Goal: Task Accomplishment & Management: Complete application form

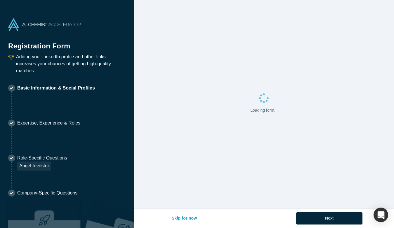
select select "US"
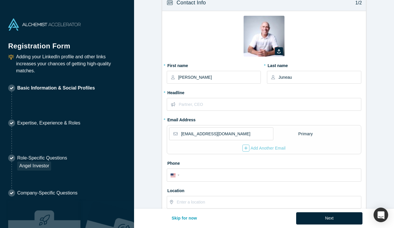
scroll to position [12, 0]
click at [206, 103] on input "text" at bounding box center [270, 104] width 182 height 12
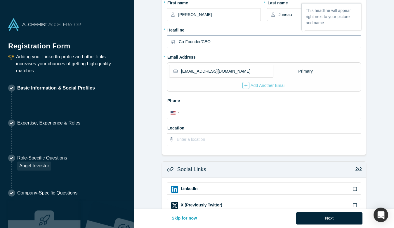
scroll to position [75, 0]
type input "Co-Founder/CEO"
click at [212, 113] on input "tel" at bounding box center [269, 112] width 176 height 8
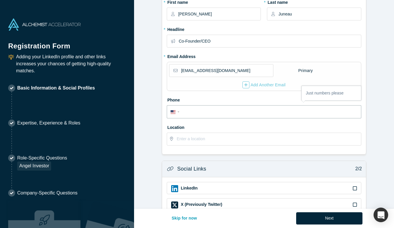
click at [188, 97] on label "Phone" at bounding box center [264, 99] width 194 height 8
click at [193, 137] on input "text" at bounding box center [269, 139] width 184 height 12
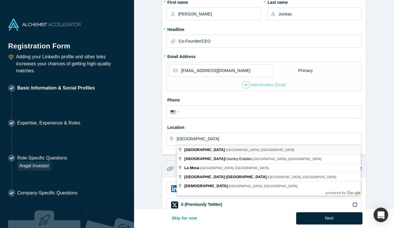
type input "[GEOGRAPHIC_DATA], [GEOGRAPHIC_DATA], [GEOGRAPHIC_DATA]"
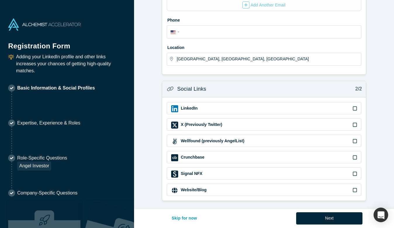
scroll to position [155, 0]
click at [354, 108] on icon at bounding box center [354, 108] width 4 height 5
click at [0, 0] on input "checkbox" at bounding box center [0, 0] width 0 height 0
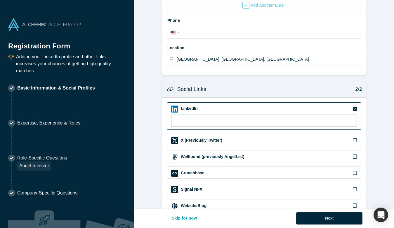
click at [223, 119] on input at bounding box center [264, 121] width 186 height 12
paste input "[URL][DOMAIN_NAME]"
type input "[URL][DOMAIN_NAME]"
click at [151, 135] on form "Contact Info 1/2 Zoom Save Remove Upload New * First name [PERSON_NAME] * Last …" at bounding box center [264, 34] width 260 height 365
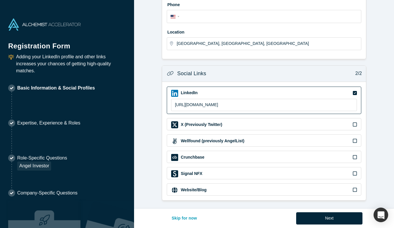
scroll to position [170, 0]
click at [327, 215] on button "Next" at bounding box center [329, 218] width 66 height 12
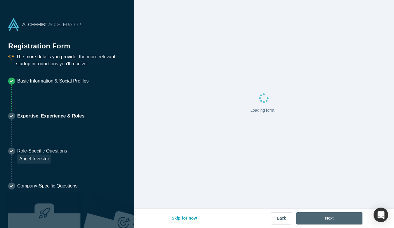
scroll to position [0, 0]
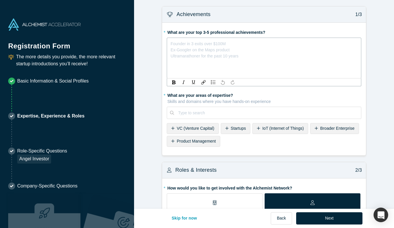
click at [204, 43] on div "rdw-editor" at bounding box center [264, 43] width 186 height 6
click at [198, 45] on div "rdw-editor" at bounding box center [264, 43] width 186 height 6
click at [178, 42] on div "rdw-editor" at bounding box center [264, 43] width 186 height 6
click at [232, 43] on span "Managed, and started three tech ad agencies," at bounding box center [212, 42] width 83 height 5
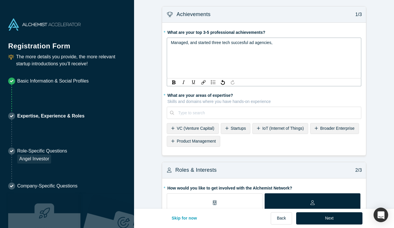
click at [272, 43] on span "Managed, and started three tech succesful ad agencies," at bounding box center [222, 42] width 102 height 5
click at [198, 42] on span "Managed, and started three tech succesful ad agencies," at bounding box center [222, 42] width 102 height 5
drag, startPoint x: 198, startPoint y: 42, endPoint x: 164, endPoint y: 42, distance: 33.8
click at [164, 42] on div "* What are your top 3-5 professional achievements? Managed, and started three t…" at bounding box center [264, 89] width 204 height 133
click at [184, 42] on span "Started three tech succesful ad agencies," at bounding box center [208, 42] width 75 height 5
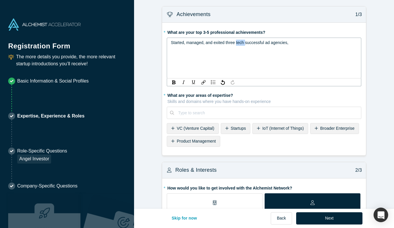
drag, startPoint x: 237, startPoint y: 43, endPoint x: 245, endPoint y: 43, distance: 8.8
click at [245, 43] on span "Started, managed, and exited three tech successful ad agencies," at bounding box center [229, 42] width 117 height 5
click at [282, 43] on div "Started, managed, and exited three successful ad agencies," at bounding box center [264, 43] width 186 height 6
click at [235, 43] on span "Started, managed, and exited three successful ad agencies" at bounding box center [224, 42] width 107 height 5
click at [277, 43] on div "Started, managed, and exited two successful ad agencies" at bounding box center [264, 43] width 186 height 6
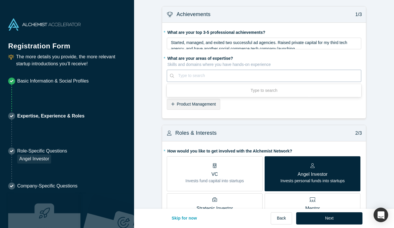
click at [215, 79] on div at bounding box center [267, 75] width 179 height 7
type input "Leadership"
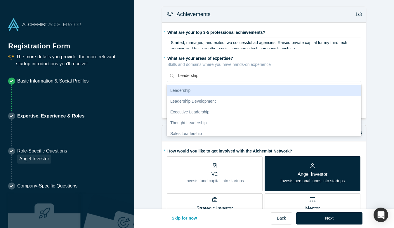
click at [187, 91] on div "Leadership" at bounding box center [264, 90] width 194 height 11
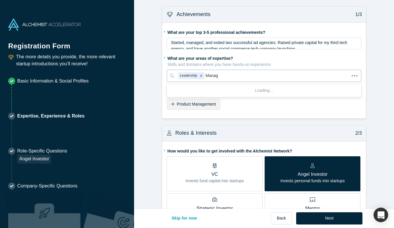
type input "Manage"
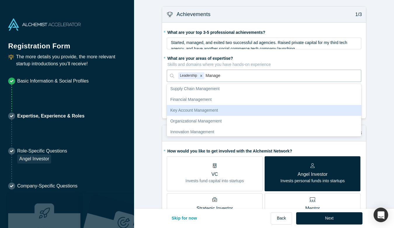
scroll to position [69, 0]
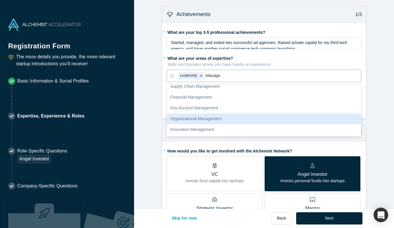
click at [196, 116] on div "Organizational Management" at bounding box center [264, 118] width 194 height 11
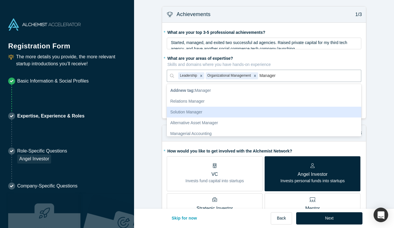
type input "Manage"
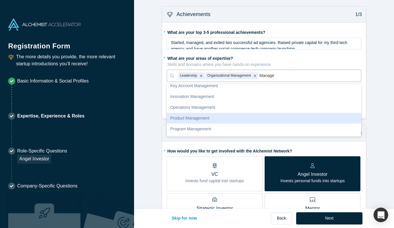
scroll to position [88, 0]
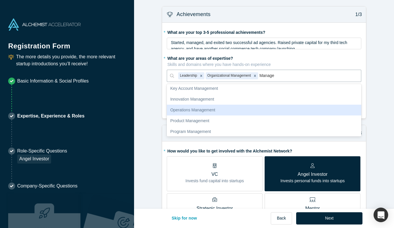
click at [191, 110] on div "Operations Management" at bounding box center [264, 110] width 194 height 11
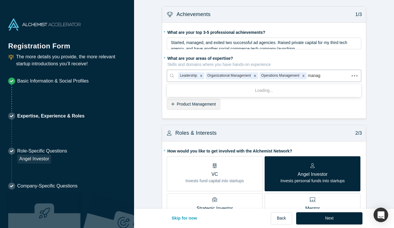
type input "manage"
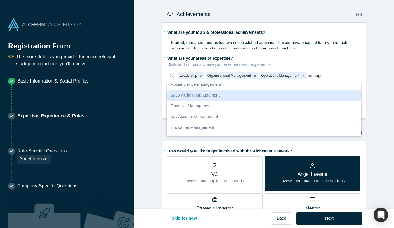
scroll to position [62, 0]
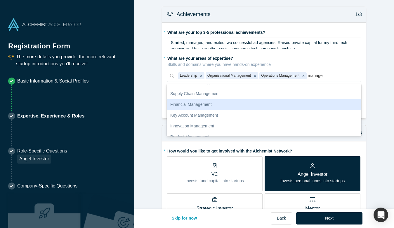
click at [195, 104] on div "Financial Management" at bounding box center [264, 104] width 194 height 11
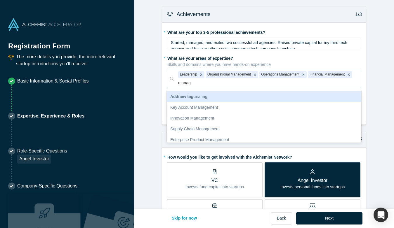
type input "manage"
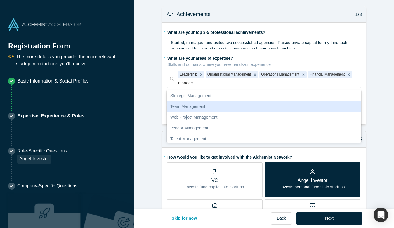
scroll to position [132, 0]
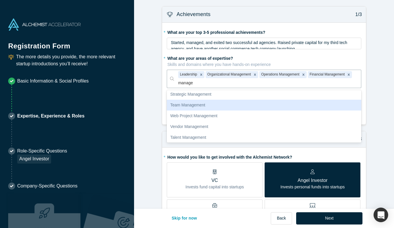
click at [194, 103] on div "Team Management" at bounding box center [264, 105] width 194 height 11
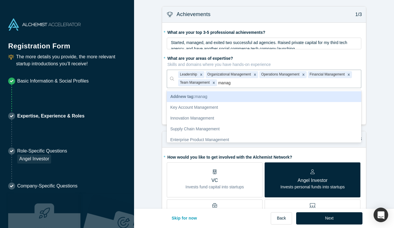
type input "manage"
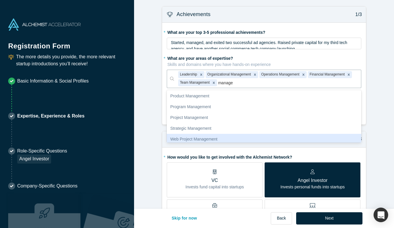
scroll to position [92, 0]
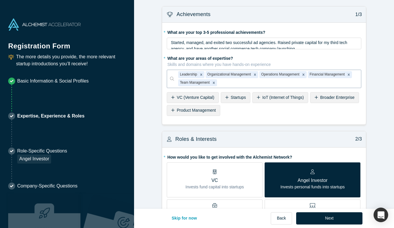
click at [247, 80] on div at bounding box center [287, 82] width 139 height 7
click at [233, 97] on span "Startups" at bounding box center [237, 97] width 15 height 5
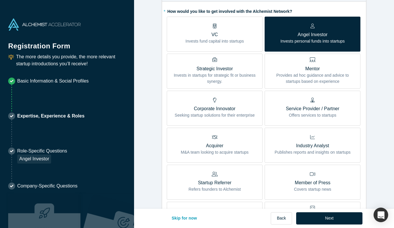
scroll to position [123, 0]
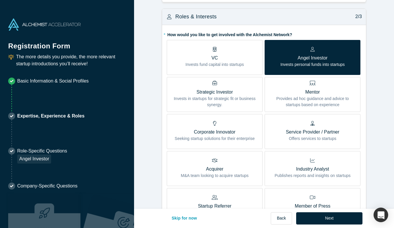
click at [322, 127] on div "Service Provider / Partner Offers services to startups" at bounding box center [312, 131] width 53 height 21
click at [0, 0] on input "Service Provider / Partner Offers services to startups" at bounding box center [0, 0] width 0 height 0
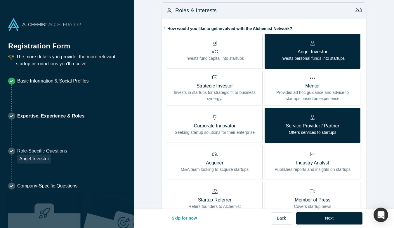
scroll to position [132, 0]
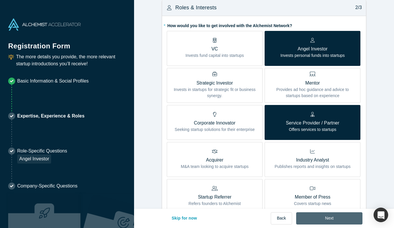
click at [336, 216] on button "Next" at bounding box center [329, 218] width 66 height 12
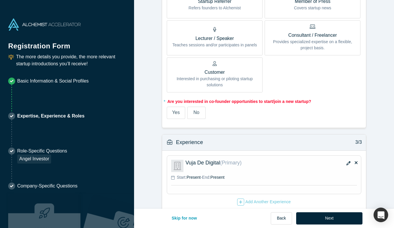
scroll to position [371, 0]
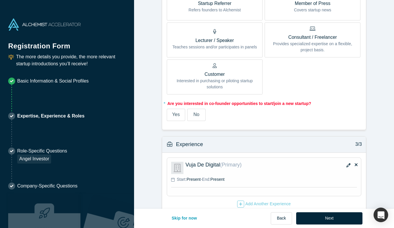
click at [173, 116] on span "Yes" at bounding box center [176, 114] width 8 height 5
click at [0, 0] on input "Yes" at bounding box center [0, 0] width 0 height 0
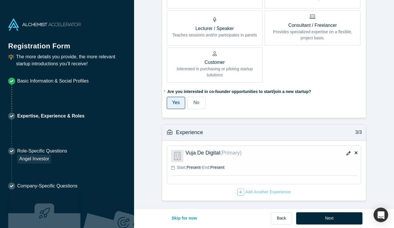
scroll to position [375, 0]
click at [256, 190] on div "Add Another Experience" at bounding box center [264, 192] width 54 height 7
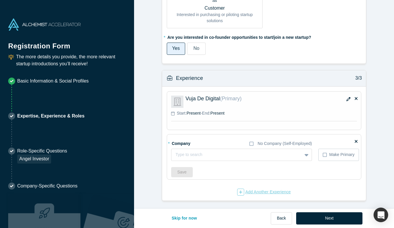
scroll to position [429, 0]
click at [205, 156] on div at bounding box center [236, 154] width 122 height 7
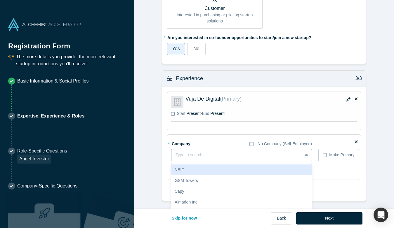
paste input "[URL][DOMAIN_NAME]"
type input "[URL][DOMAIN_NAME]"
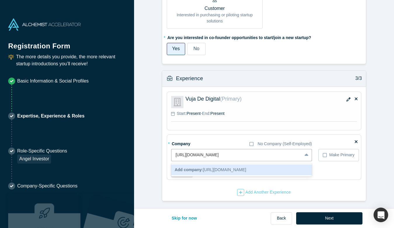
click at [239, 170] on span "Add company: [URL][DOMAIN_NAME]" at bounding box center [209, 169] width 71 height 5
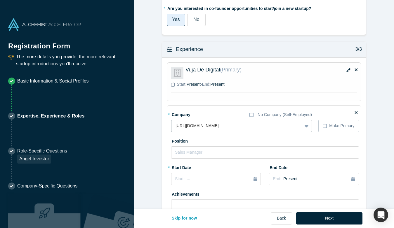
scroll to position [473, 0]
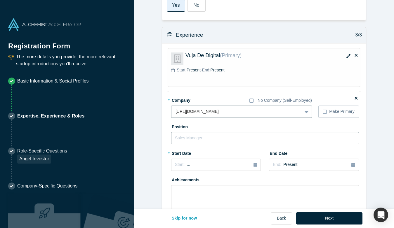
click at [206, 138] on input "text" at bounding box center [265, 138] width 188 height 12
type input "Co-Founder"
click at [251, 166] on div "Start: ..." at bounding box center [216, 165] width 82 height 6
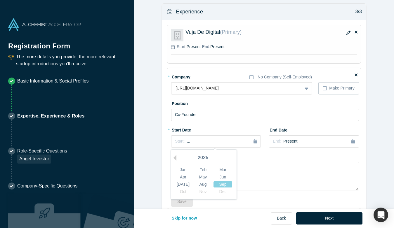
scroll to position [511, 0]
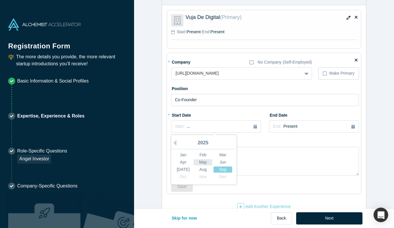
click at [203, 161] on div "May" at bounding box center [202, 162] width 19 height 6
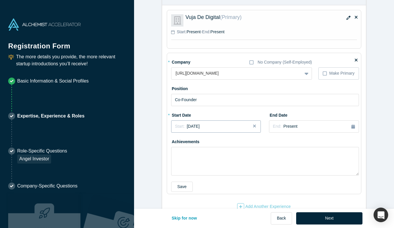
click at [242, 122] on button "Start: [DATE]" at bounding box center [216, 126] width 90 height 12
click at [174, 144] on button "Previous Year" at bounding box center [173, 143] width 6 height 6
click at [258, 159] on textarea at bounding box center [265, 161] width 188 height 29
click at [184, 187] on button "Save" at bounding box center [182, 187] width 22 height 10
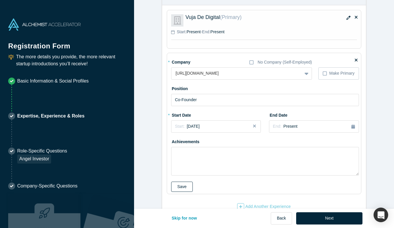
scroll to position [412, 0]
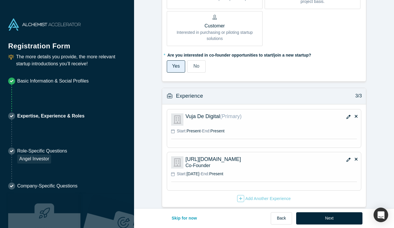
click at [347, 159] on icon "button" at bounding box center [348, 160] width 4 height 4
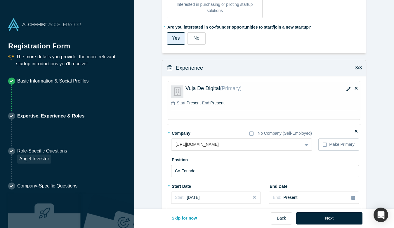
scroll to position [448, 0]
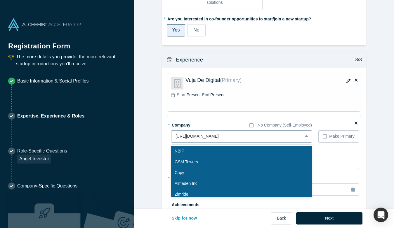
drag, startPoint x: 229, startPoint y: 134, endPoint x: 173, endPoint y: 132, distance: 56.1
click at [172, 132] on div "[URL][DOMAIN_NAME]" at bounding box center [236, 137] width 130 height 10
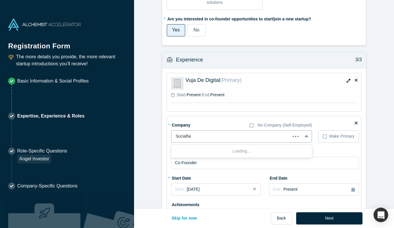
type input "Socialfair"
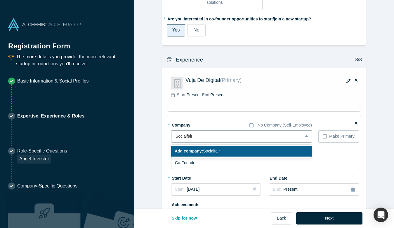
click at [245, 148] on div "Add company: Socialfair" at bounding box center [241, 151] width 141 height 11
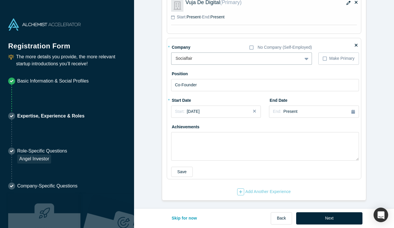
scroll to position [525, 0]
click at [183, 171] on button "Save" at bounding box center [182, 172] width 22 height 10
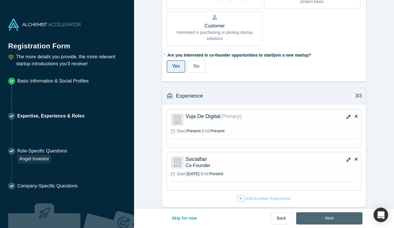
click at [329, 219] on button "Next" at bounding box center [329, 218] width 66 height 12
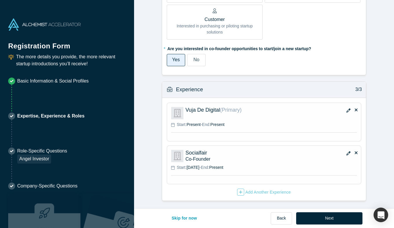
scroll to position [418, 0]
click at [270, 192] on div "Add Another Experience" at bounding box center [264, 192] width 54 height 7
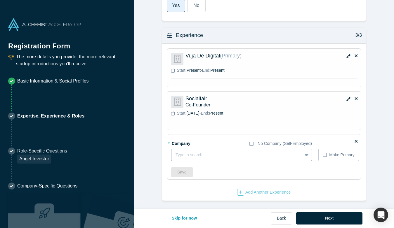
scroll to position [472, 0]
click at [218, 152] on div at bounding box center [236, 155] width 122 height 7
type input "Mindstream Interactive"
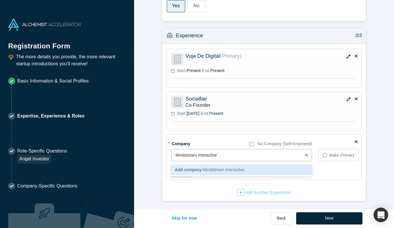
click at [189, 168] on b "Add company:" at bounding box center [188, 169] width 28 height 5
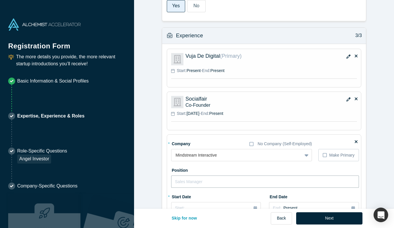
click at [195, 179] on input "text" at bounding box center [265, 182] width 188 height 12
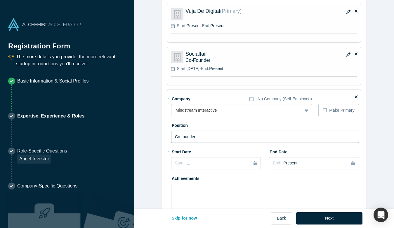
scroll to position [518, 0]
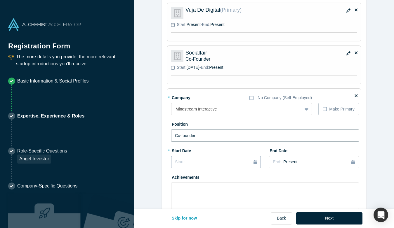
type input "Co-founder"
click at [218, 163] on div "Start: ..." at bounding box center [216, 162] width 82 height 6
click at [172, 178] on button "Previous Year" at bounding box center [173, 179] width 6 height 6
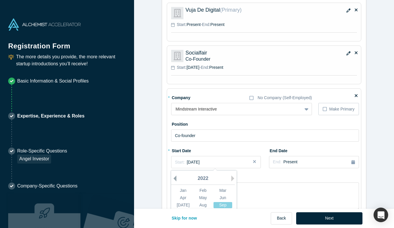
click at [172, 178] on button "Previous Year" at bounding box center [173, 179] width 6 height 6
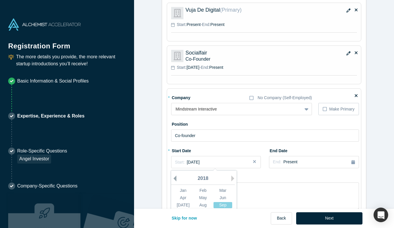
click at [172, 178] on button "Previous Year" at bounding box center [173, 179] width 6 height 6
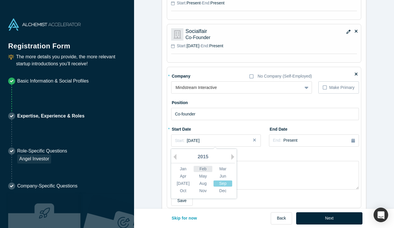
scroll to position [541, 0]
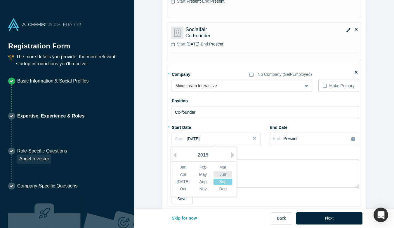
click at [222, 174] on div "Jun" at bounding box center [222, 175] width 19 height 6
click at [290, 139] on span "Present" at bounding box center [290, 138] width 14 height 5
click at [208, 137] on div "Start: [DATE]" at bounding box center [216, 139] width 82 height 6
click at [176, 152] on div "2015" at bounding box center [203, 155] width 64 height 12
click at [176, 155] on button "Previous Year" at bounding box center [173, 155] width 6 height 6
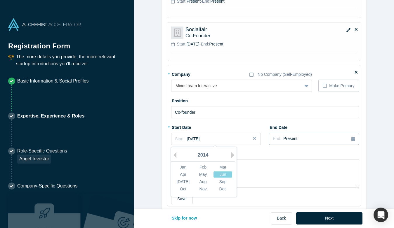
click at [286, 137] on span "Present" at bounding box center [290, 138] width 14 height 5
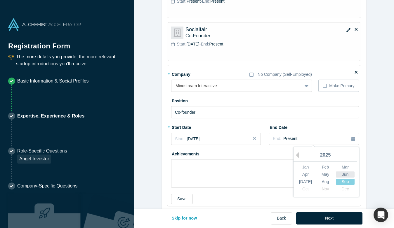
click at [344, 174] on div "Jun" at bounding box center [345, 175] width 19 height 6
click at [302, 136] on div "End: [DATE]" at bounding box center [313, 139] width 82 height 6
click at [297, 153] on button "Previous Year" at bounding box center [296, 155] width 6 height 6
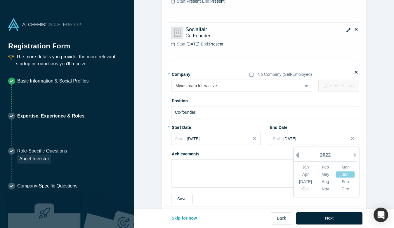
click at [297, 153] on button "Previous Year" at bounding box center [296, 155] width 6 height 6
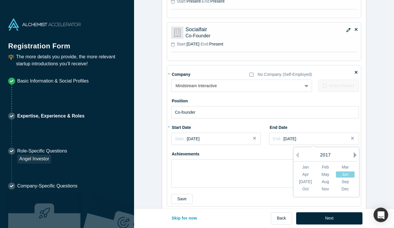
click at [355, 154] on button "Next Year" at bounding box center [356, 155] width 6 height 6
click at [324, 173] on div "May" at bounding box center [325, 175] width 19 height 6
click at [293, 138] on span "[DATE]" at bounding box center [289, 139] width 13 height 5
click at [323, 172] on div "May" at bounding box center [325, 175] width 19 height 6
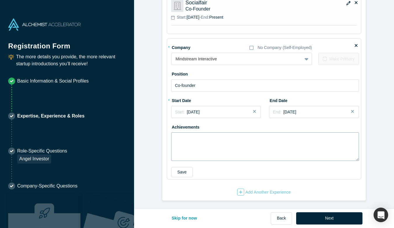
scroll to position [568, 0]
click at [222, 136] on textarea at bounding box center [265, 147] width 188 height 29
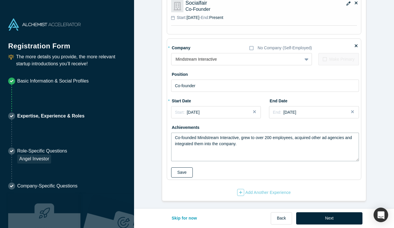
type textarea "Co-founded Mindstream Interactive, grew to over 200 employees, acquired other a…"
click at [183, 173] on button "Save" at bounding box center [182, 172] width 22 height 10
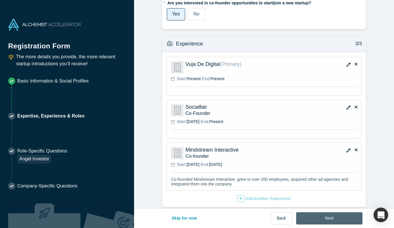
click at [327, 217] on button "Next" at bounding box center [329, 218] width 66 height 12
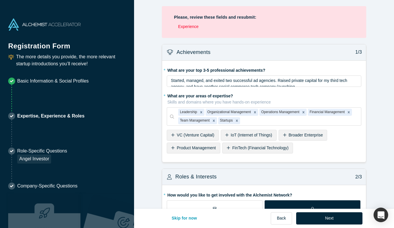
scroll to position [0, 0]
click at [236, 23] on div "Please, review these fields and resubmit: Experience" at bounding box center [264, 22] width 204 height 32
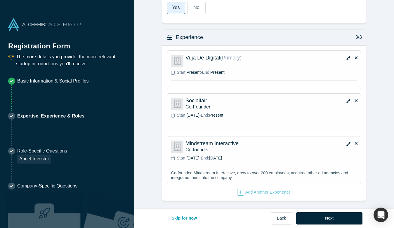
scroll to position [470, 0]
click at [319, 215] on button "Next" at bounding box center [329, 218] width 66 height 12
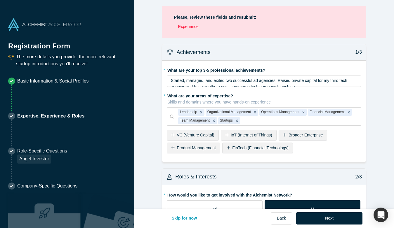
click at [185, 28] on li "Experience" at bounding box center [266, 27] width 176 height 6
click at [186, 24] on li "Experience" at bounding box center [266, 27] width 176 height 6
click at [188, 17] on strong "Please, review these fields and resubmit:" at bounding box center [215, 17] width 82 height 5
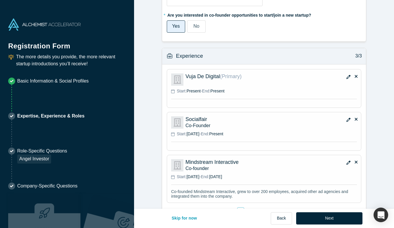
scroll to position [466, 0]
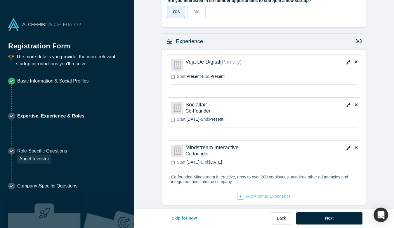
click at [349, 59] on button "button" at bounding box center [348, 62] width 9 height 8
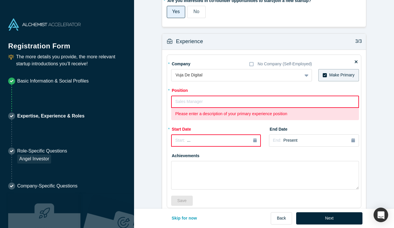
click at [204, 103] on input "text" at bounding box center [265, 102] width 188 height 12
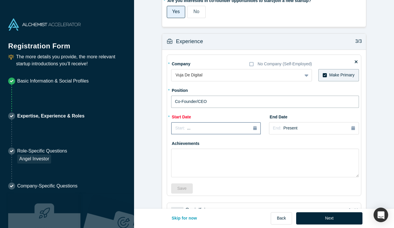
type input "Co-Founder/CEO"
click at [205, 128] on div "Start: ..." at bounding box center [215, 128] width 81 height 6
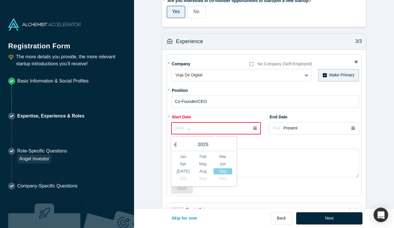
click at [174, 144] on button "Previous Year" at bounding box center [173, 145] width 6 height 6
click at [174, 144] on div "[DATE] Feb Mar Apr May Jun [DATE] Aug Sep Oct Nov Dec" at bounding box center [203, 162] width 64 height 46
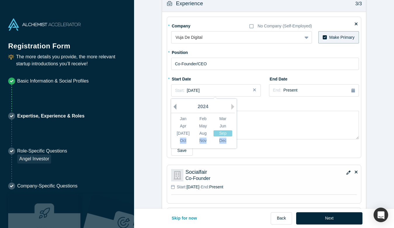
click at [174, 144] on div "[DATE] Feb Mar Apr May Jun [DATE] Aug Sep Oct Nov Dec" at bounding box center [203, 124] width 64 height 46
click at [176, 106] on div "2024" at bounding box center [203, 107] width 64 height 12
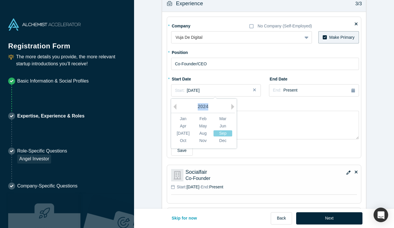
click at [176, 104] on div "2024" at bounding box center [203, 107] width 64 height 12
click at [174, 105] on button "Previous Year" at bounding box center [173, 107] width 6 height 6
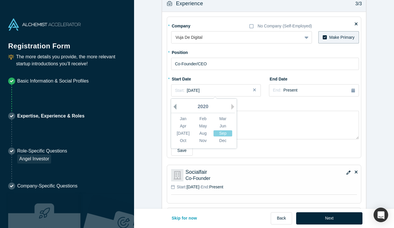
click at [174, 105] on button "Previous Year" at bounding box center [173, 107] width 6 height 6
click at [223, 124] on div "Jun" at bounding box center [222, 126] width 19 height 6
click at [180, 148] on button "Save" at bounding box center [182, 151] width 22 height 10
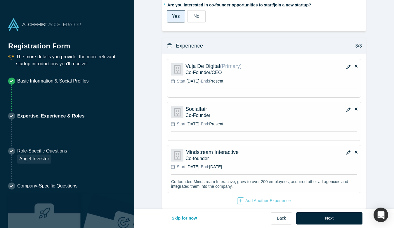
click at [222, 112] on p "Co-Founder" at bounding box center [270, 115] width 171 height 6
click at [347, 108] on icon "button" at bounding box center [348, 110] width 4 height 4
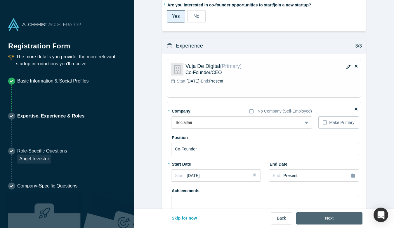
click at [335, 220] on button "Next" at bounding box center [329, 218] width 66 height 12
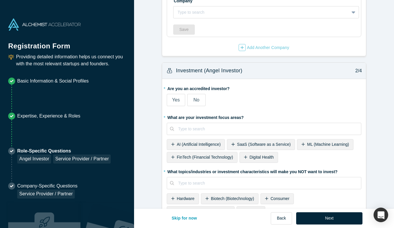
scroll to position [43, 0]
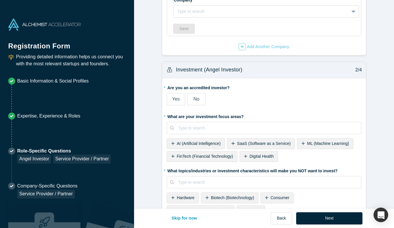
click at [179, 98] on label "Yes" at bounding box center [176, 99] width 18 height 12
click at [0, 0] on input "Yes" at bounding box center [0, 0] width 0 height 0
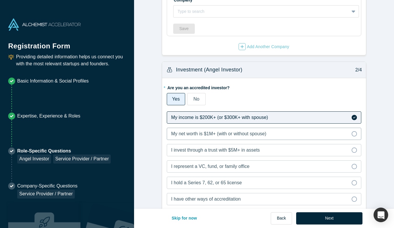
click at [355, 131] on icon at bounding box center [353, 133] width 5 height 5
click at [0, 0] on input "My net worth is $1M+ (with or without spouse)" at bounding box center [0, 0] width 0 height 0
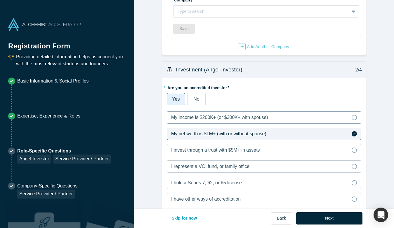
click at [326, 118] on label "My income is $200K+ (or $300K+ with spouse)" at bounding box center [264, 117] width 194 height 12
click at [0, 0] on input "My income is $200K+ (or $300K+ with spouse)" at bounding box center [0, 0] width 0 height 0
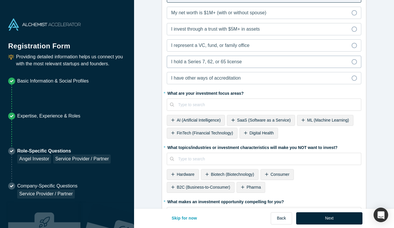
scroll to position [170, 0]
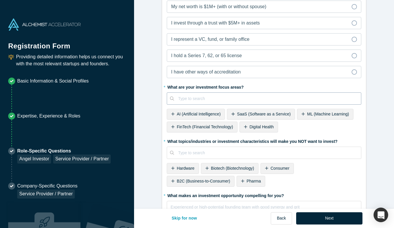
click at [214, 97] on div at bounding box center [267, 98] width 179 height 7
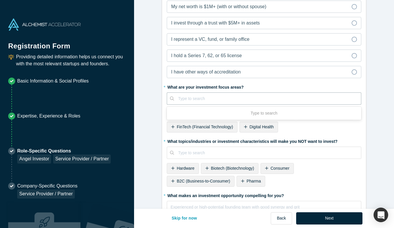
click at [253, 85] on label "* What are your investment focus areas?" at bounding box center [264, 86] width 194 height 8
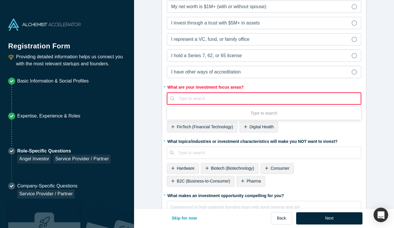
click at [253, 97] on div at bounding box center [267, 98] width 178 height 7
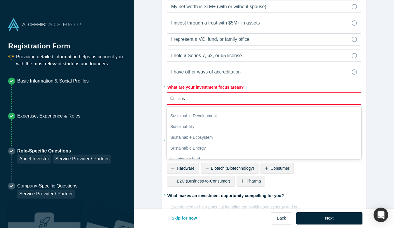
scroll to position [0, 0]
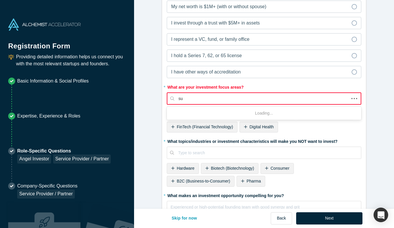
type input "s"
type input "cryp"
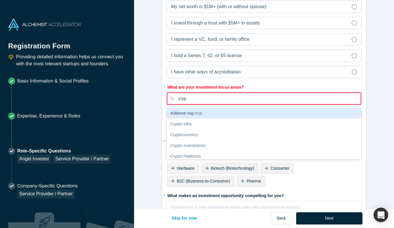
scroll to position [170, 0]
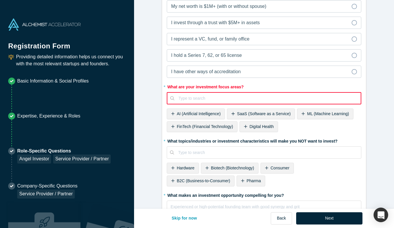
click at [191, 97] on div "Type to search" at bounding box center [267, 99] width 186 height 10
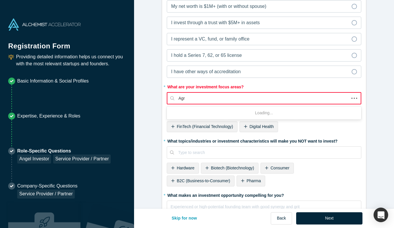
type input "Agri"
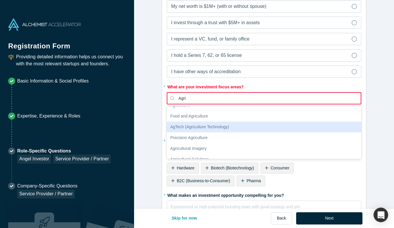
scroll to position [52, 0]
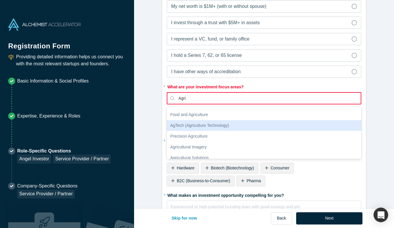
click at [191, 125] on div "AgTech (Agriculture Technology)" at bounding box center [264, 125] width 194 height 11
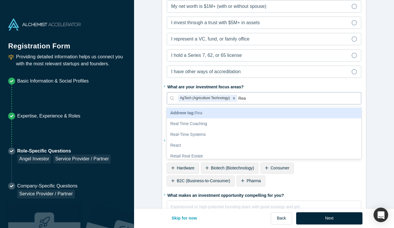
type input "Real"
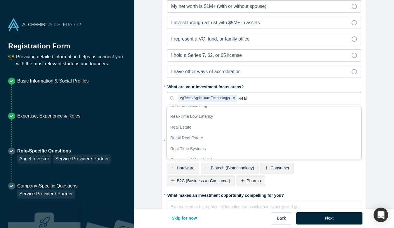
scroll to position [62, 0]
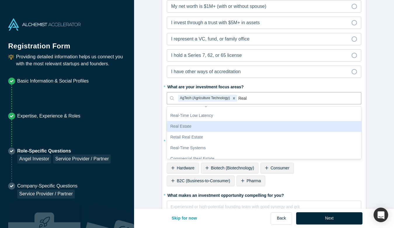
click at [187, 125] on div "Real Estate" at bounding box center [264, 126] width 194 height 11
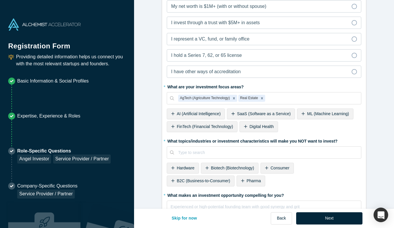
click at [212, 112] on span "AI (Artificial Intelligence)" at bounding box center [199, 113] width 44 height 5
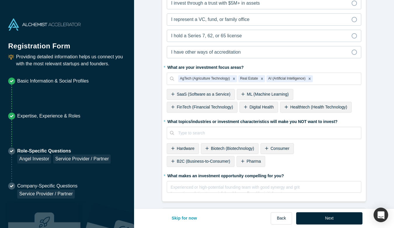
scroll to position [190, 0]
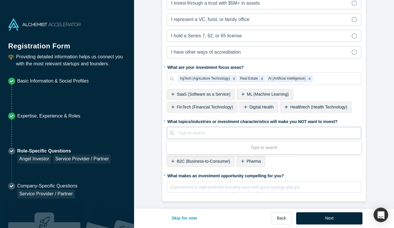
click at [198, 131] on div "Type to search" at bounding box center [267, 133] width 179 height 6
type input "Founders not proven"
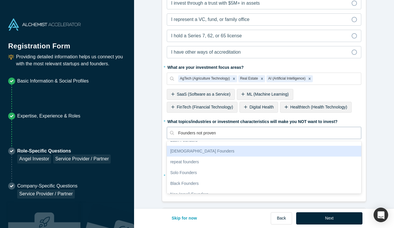
scroll to position [104, 0]
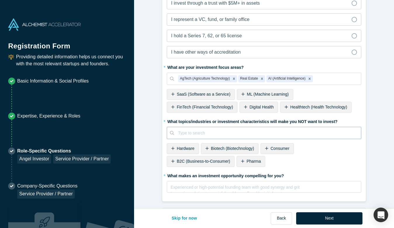
drag, startPoint x: 218, startPoint y: 131, endPoint x: 201, endPoint y: 132, distance: 16.6
click at [201, 132] on div "Type to search" at bounding box center [267, 133] width 187 height 10
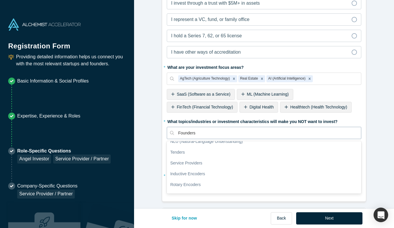
scroll to position [490, 0]
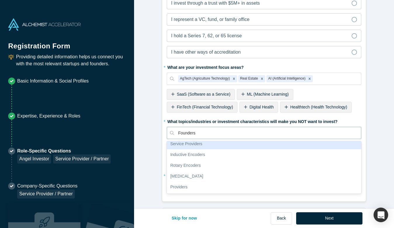
type input "Founders"
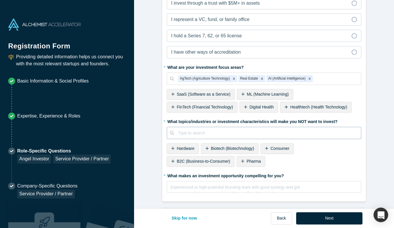
click at [202, 131] on div "Type to search" at bounding box center [267, 133] width 179 height 6
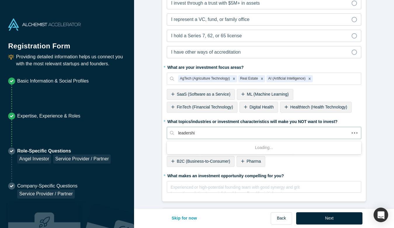
type input "leadership"
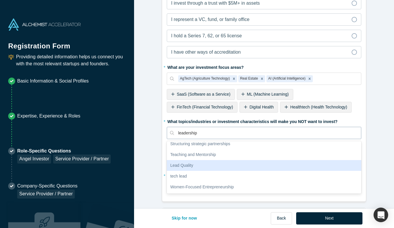
scroll to position [190, 0]
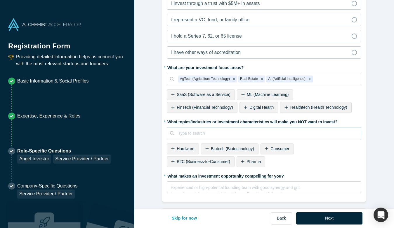
drag, startPoint x: 199, startPoint y: 131, endPoint x: 176, endPoint y: 130, distance: 23.4
click at [176, 130] on div "Type to search" at bounding box center [267, 134] width 187 height 10
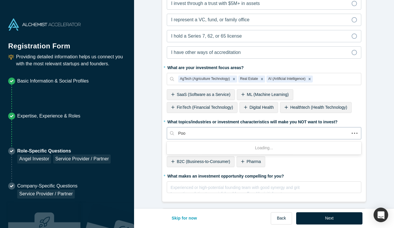
type input "Poor"
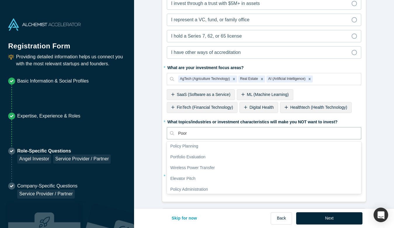
scroll to position [0, 0]
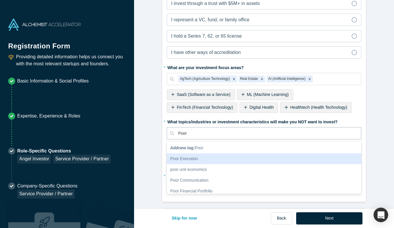
click at [191, 159] on div "Poor Execution" at bounding box center [264, 158] width 194 height 11
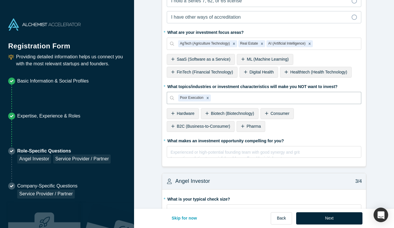
scroll to position [229, 0]
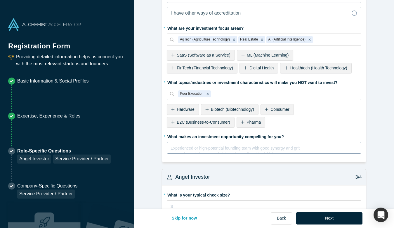
click at [230, 147] on div "rdw-editor" at bounding box center [264, 147] width 186 height 6
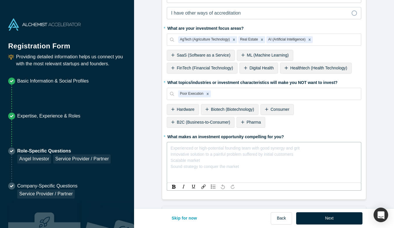
click at [230, 147] on div "rdw-editor" at bounding box center [264, 147] width 186 height 6
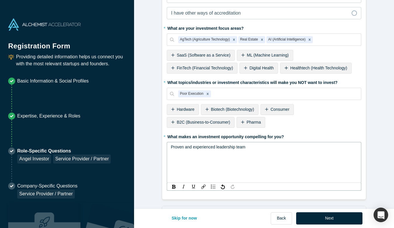
click at [216, 146] on span "Proven and experienced leadership team" at bounding box center [208, 147] width 74 height 5
click at [270, 146] on span "Proven and experienced founders and leadership team" at bounding box center [220, 147] width 99 height 5
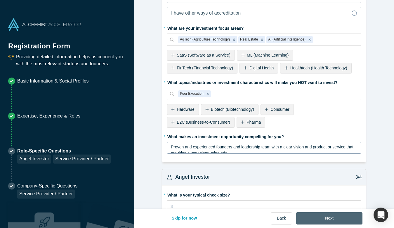
click at [347, 219] on button "Next" at bounding box center [329, 218] width 66 height 12
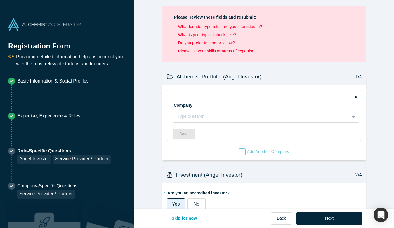
scroll to position [0, 0]
click at [235, 117] on div at bounding box center [260, 116] width 167 height 7
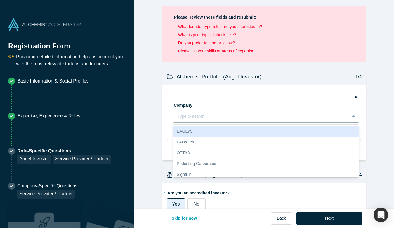
click at [233, 101] on div "Company EAGLYS, 1 of 10. 10 results available. Use Up and Down to choose option…" at bounding box center [266, 109] width 186 height 27
